Goal: Check status: Check status

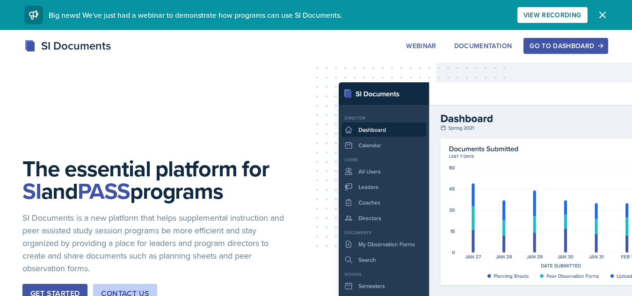
click at [569, 40] on button "Go to Dashboard" at bounding box center [566, 46] width 84 height 16
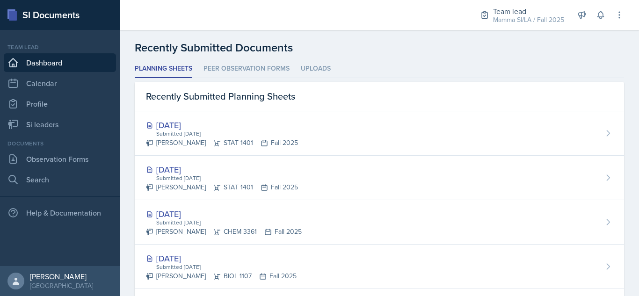
scroll to position [236, 0]
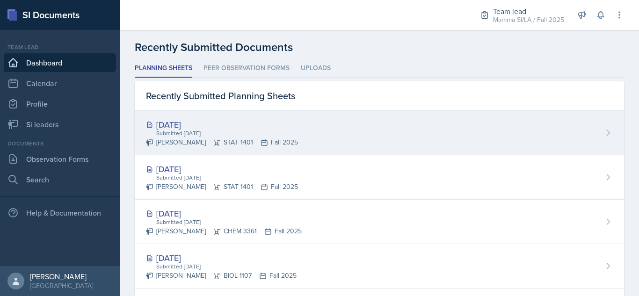
click at [316, 147] on div "[DATE] Submitted [DATE] [PERSON_NAME] STAT 1401 Fall 2025" at bounding box center [379, 133] width 489 height 44
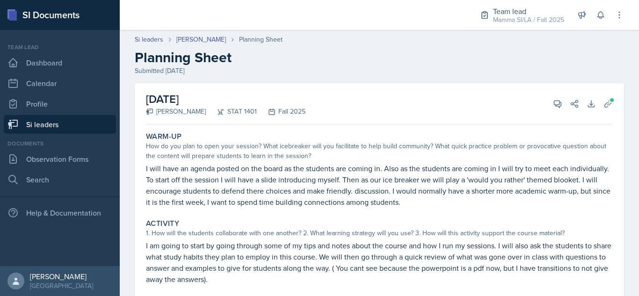
click at [79, 125] on link "Si leaders" at bounding box center [60, 124] width 112 height 19
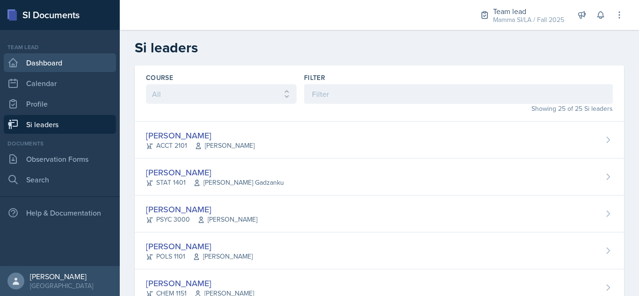
click at [79, 62] on link "Dashboard" at bounding box center [60, 62] width 112 height 19
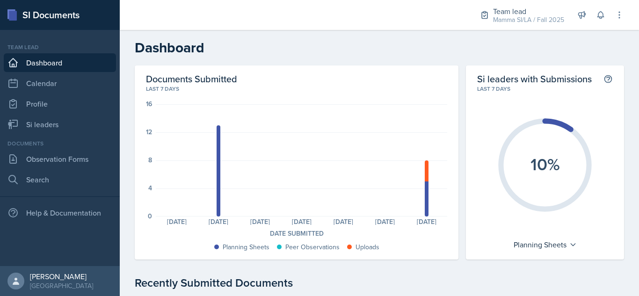
drag, startPoint x: 107, startPoint y: 230, endPoint x: 235, endPoint y: 145, distance: 153.8
click at [235, 145] on div "SI Documents Team lead Dashboard Calendar Profile Si leaders Documents Observat…" at bounding box center [319, 148] width 639 height 296
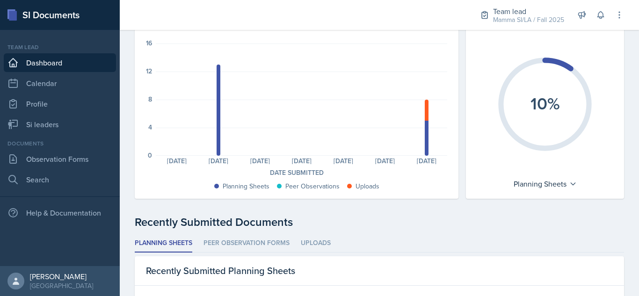
click at [293, 220] on div "Recently Submitted Documents" at bounding box center [379, 222] width 489 height 17
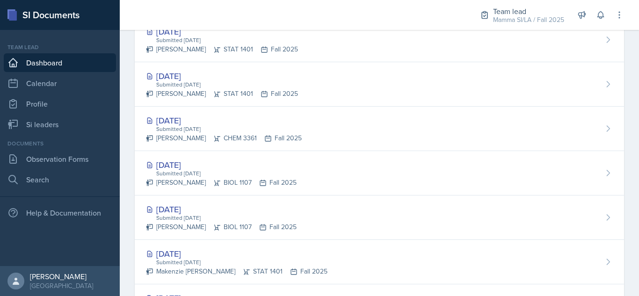
scroll to position [329, 0]
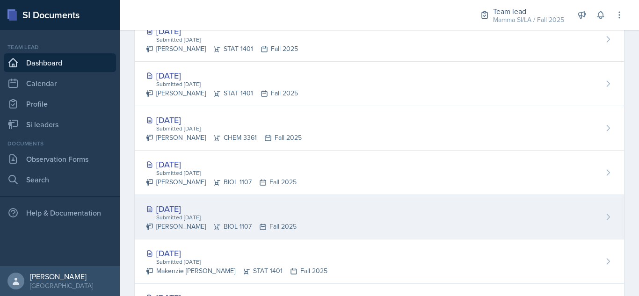
click at [253, 214] on div "Submitted [DATE]" at bounding box center [225, 217] width 141 height 8
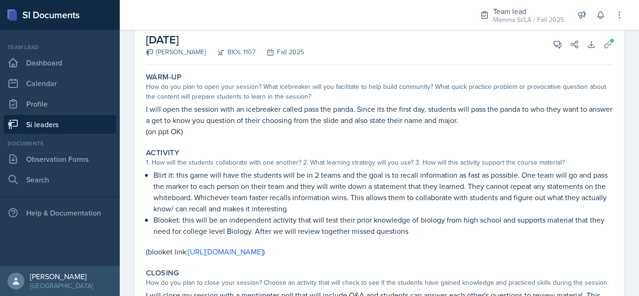
scroll to position [62, 0]
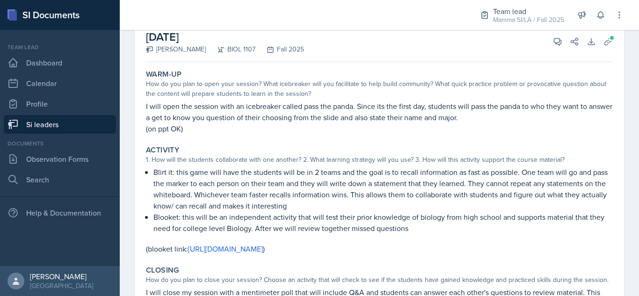
click at [253, 214] on p "Blooket: this will be an independent activity that will test their prior knowle…" at bounding box center [382, 222] width 459 height 22
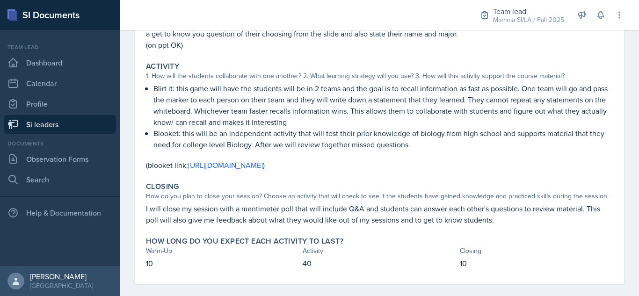
scroll to position [156, 0]
